Goal: Transaction & Acquisition: Purchase product/service

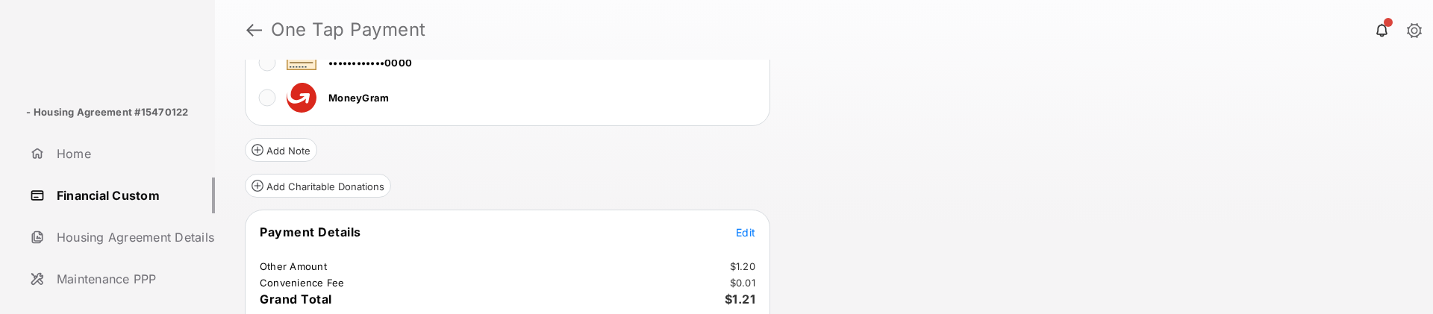
scroll to position [343, 0]
click at [883, 208] on div "Review & Submit Your Payment You have reached the maximum number of stored paym…" at bounding box center [824, 187] width 1218 height 255
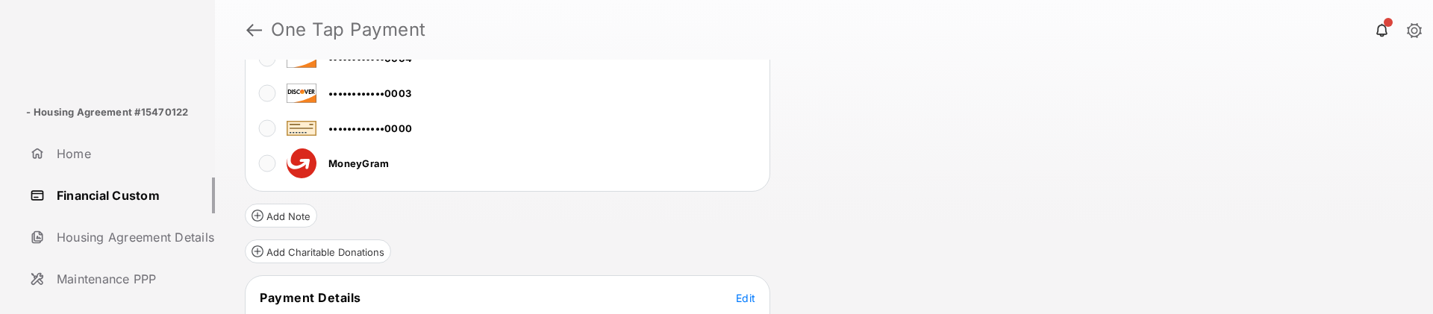
scroll to position [0, 0]
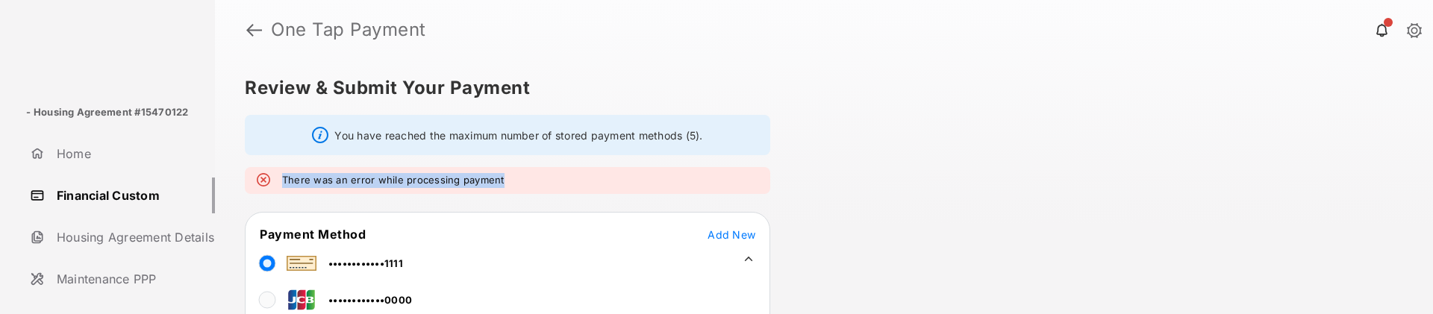
drag, startPoint x: 282, startPoint y: 184, endPoint x: 524, endPoint y: 178, distance: 241.9
click at [524, 178] on div "There was an error while processing payment" at bounding box center [507, 180] width 525 height 27
click at [278, 175] on div "There was an error while processing payment" at bounding box center [507, 180] width 525 height 27
drag, startPoint x: 283, startPoint y: 179, endPoint x: 583, endPoint y: 190, distance: 300.2
click at [583, 190] on div "There was an error while processing payment" at bounding box center [507, 180] width 525 height 27
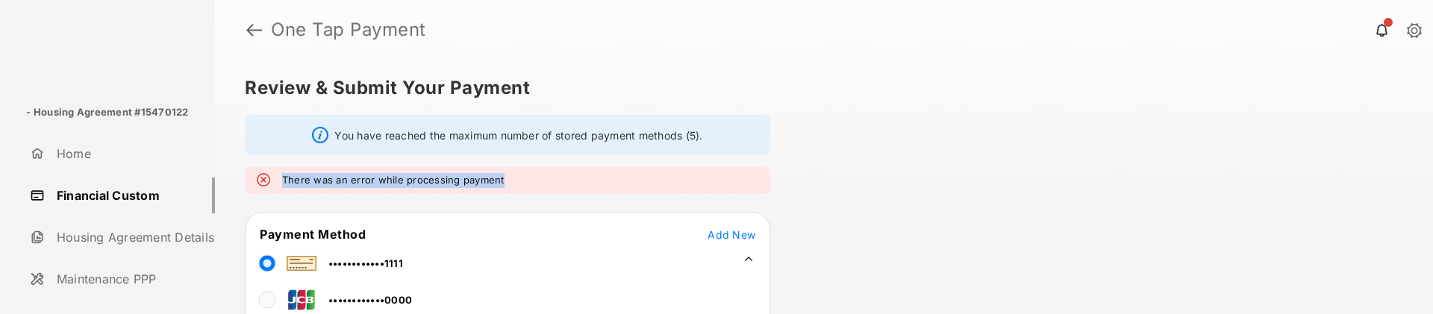
copy em "There was an error while processing payment"
click at [856, 197] on div "Review & Submit Your Payment You have reached the maximum number of stored paym…" at bounding box center [824, 187] width 1218 height 255
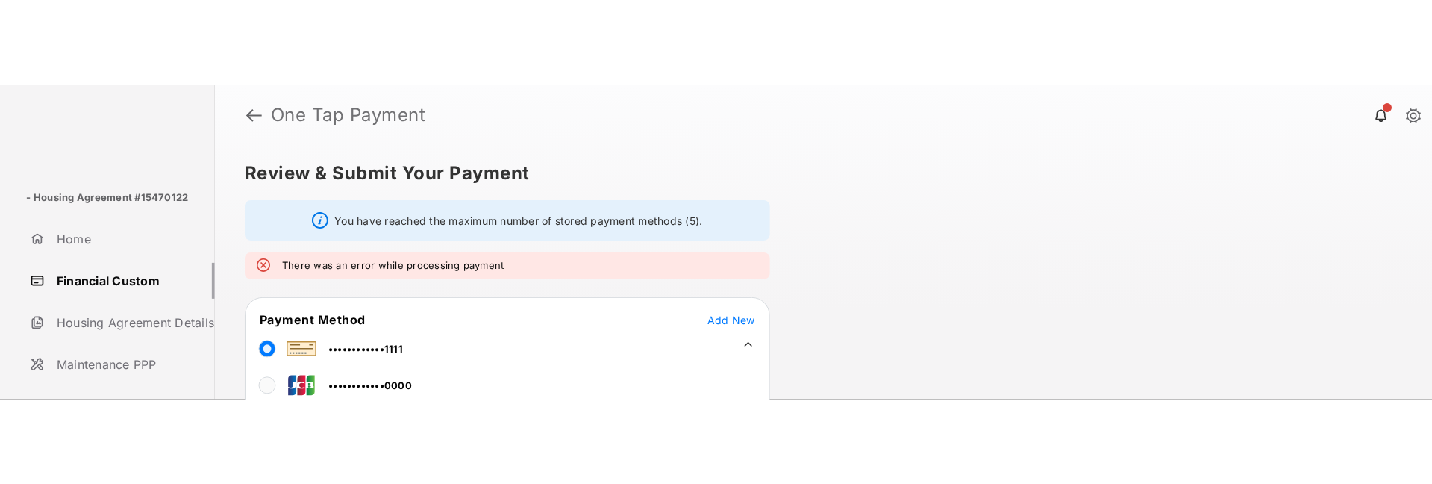
scroll to position [8, 0]
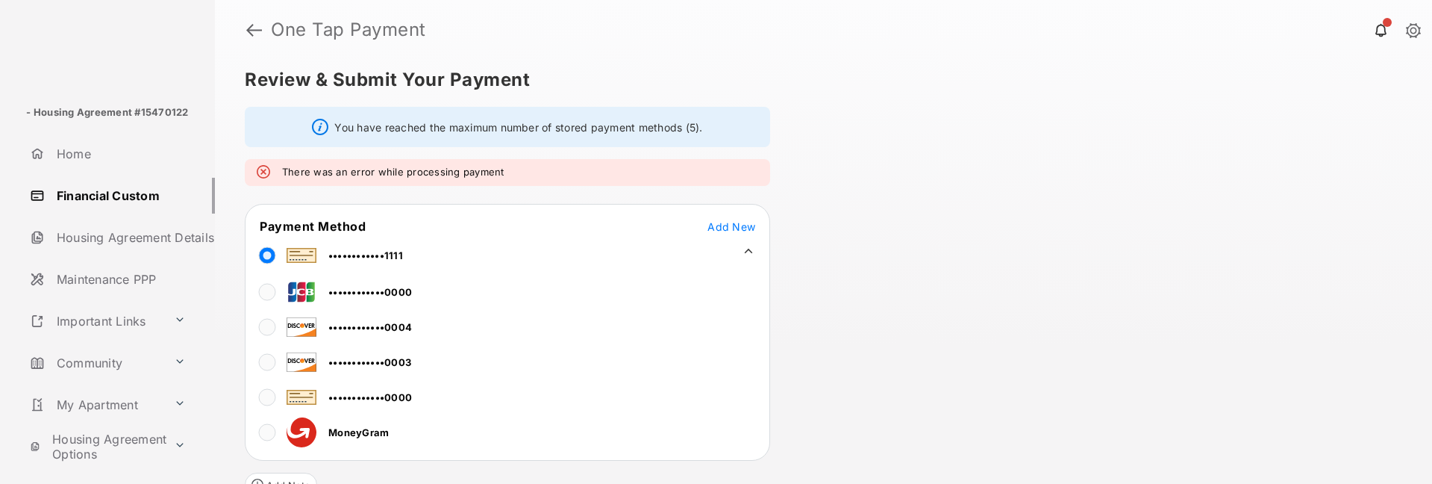
click at [1034, 339] on div "Review & Submit Your Payment You have reached the maximum number of stored paym…" at bounding box center [823, 272] width 1217 height 424
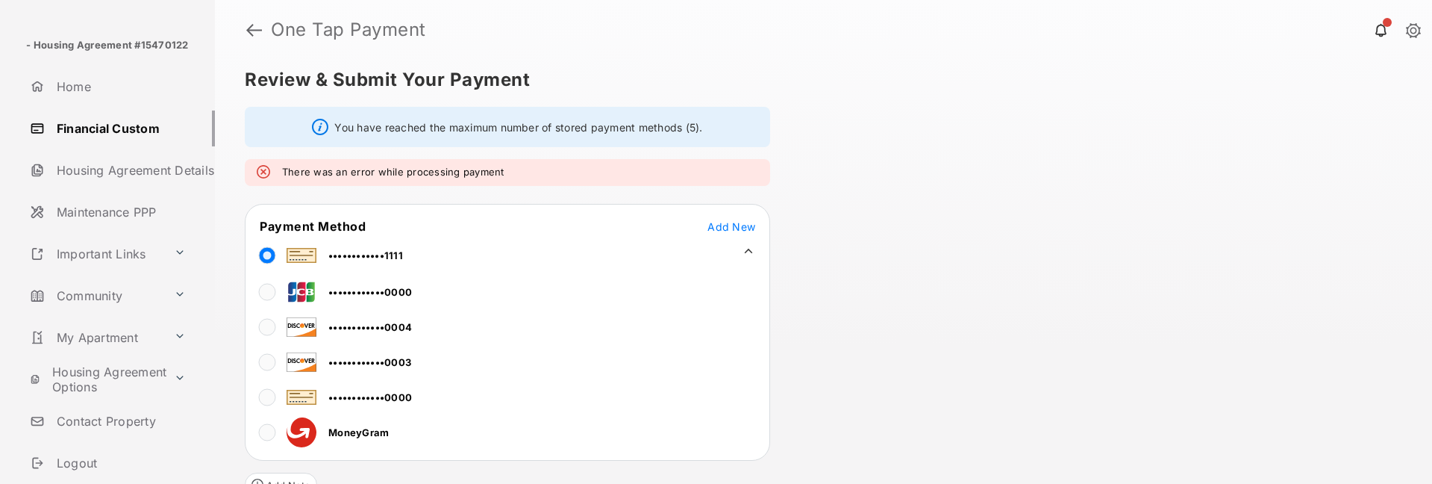
scroll to position [65, 0]
click at [106, 131] on link "Financial Custom" at bounding box center [119, 131] width 191 height 36
